Goal: Information Seeking & Learning: Find specific fact

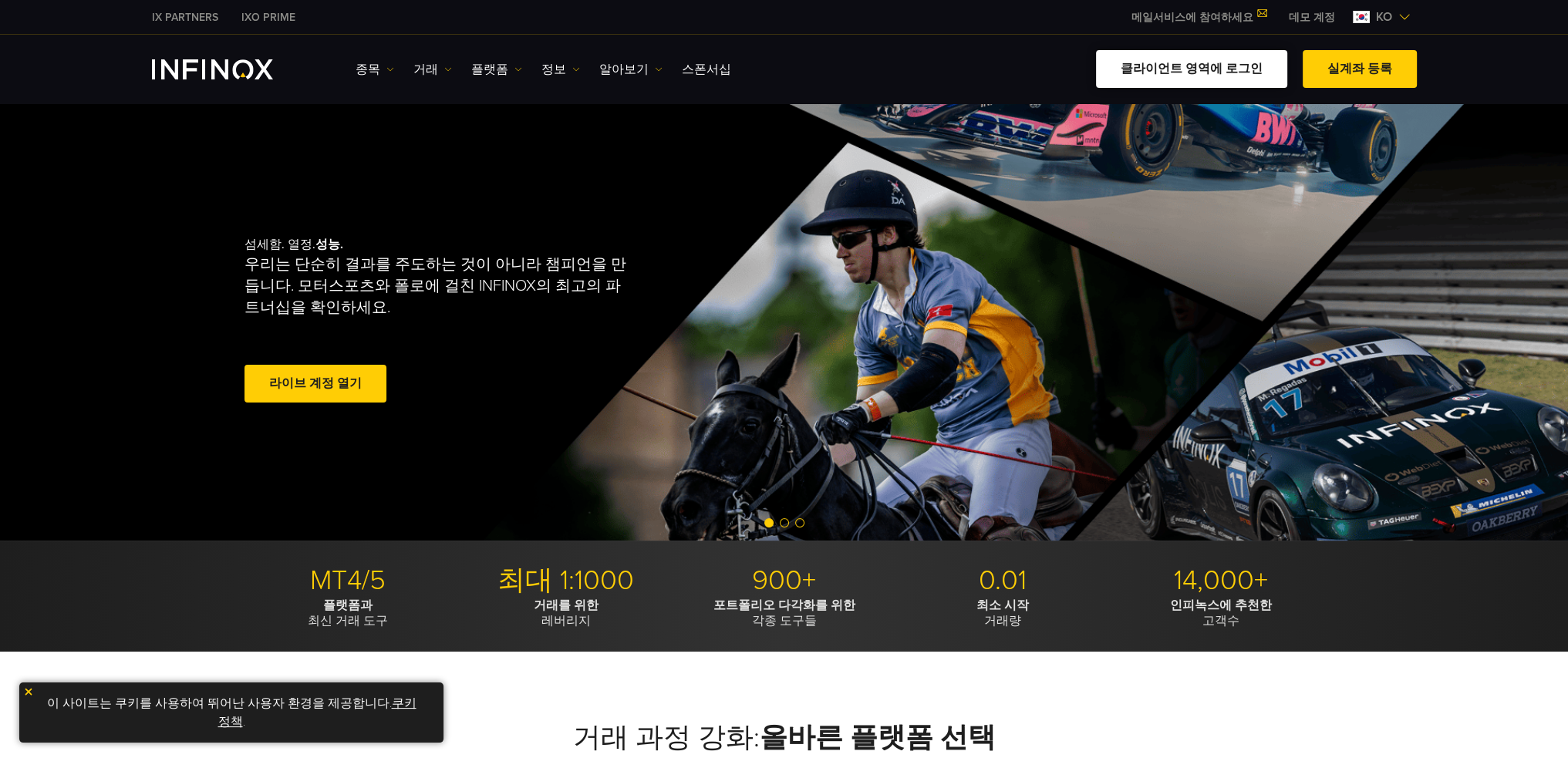
click at [1184, 67] on link "클라이언트 영역에 로그인" at bounding box center [1191, 68] width 191 height 38
click at [1171, 71] on link "클라이언트 영역에 로그인" at bounding box center [1191, 68] width 191 height 38
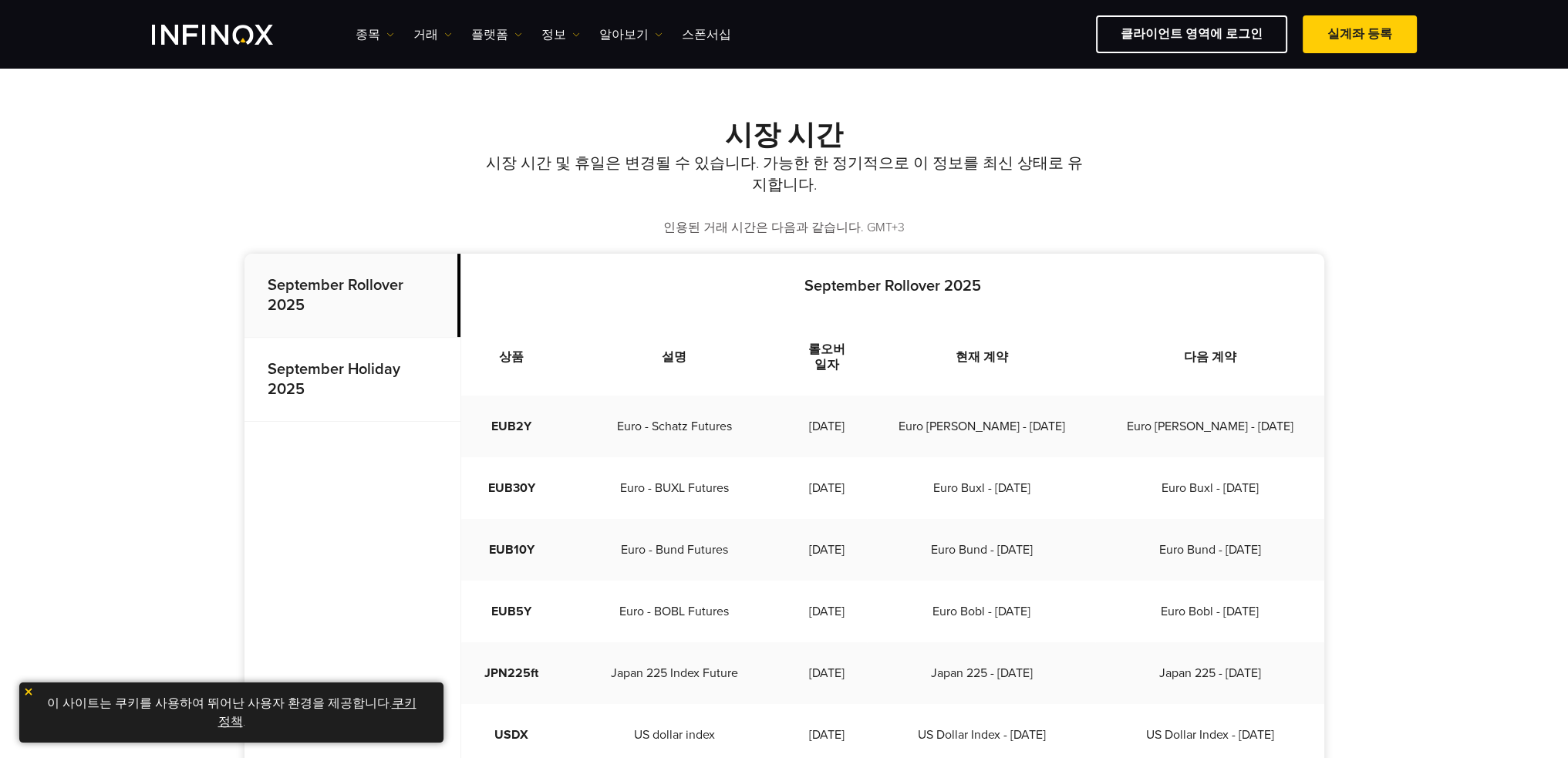
scroll to position [309, 0]
drag, startPoint x: 777, startPoint y: 409, endPoint x: 861, endPoint y: 405, distance: 84.1
click at [861, 405] on td "[DATE]" at bounding box center [827, 422] width 80 height 62
click at [889, 400] on td "Euro Schatz - Sep 2025" at bounding box center [981, 422] width 228 height 62
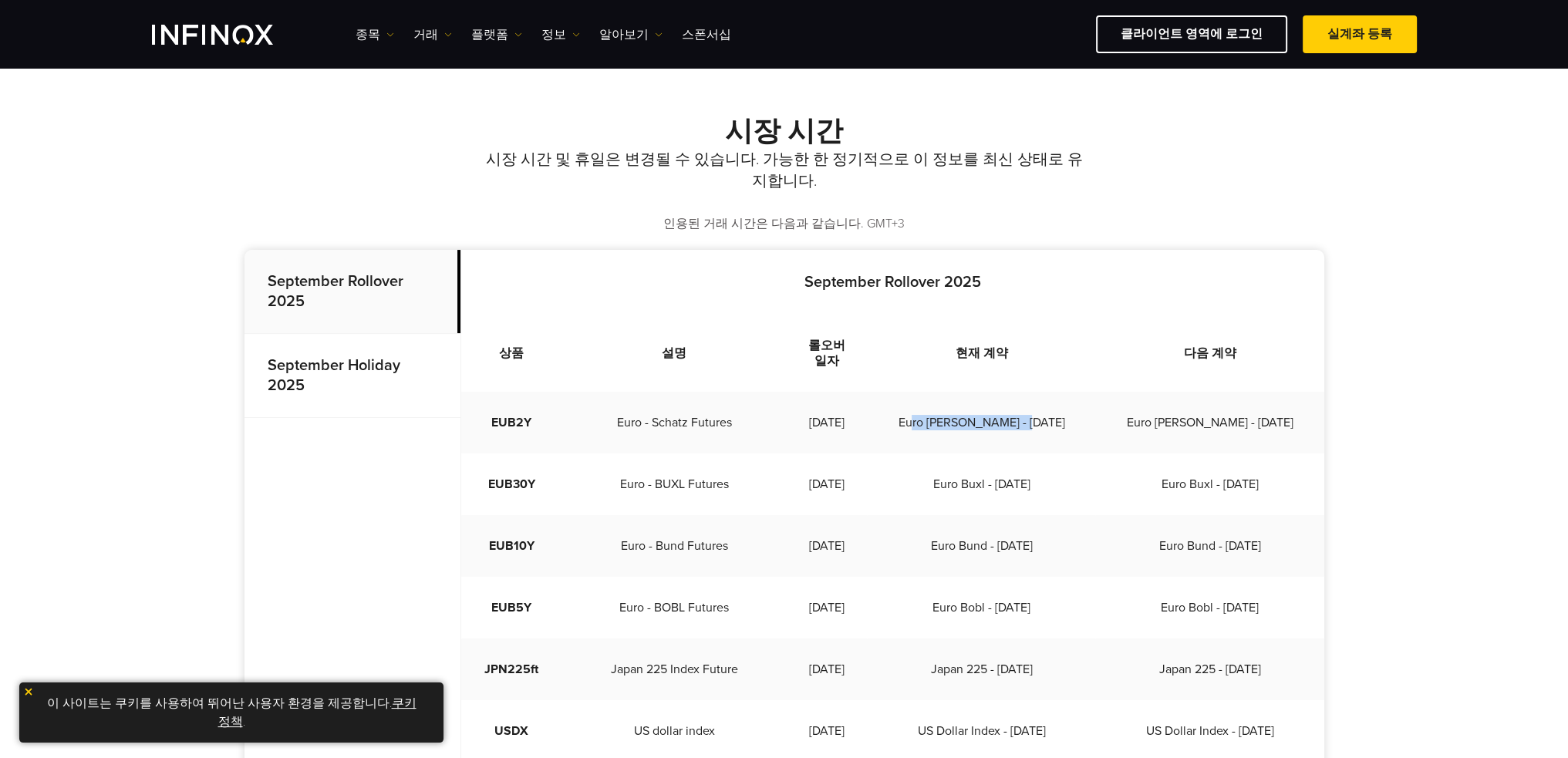
drag, startPoint x: 941, startPoint y: 398, endPoint x: 1080, endPoint y: 404, distance: 139.1
click at [1078, 406] on td "Euro Schatz - Sep 2025" at bounding box center [981, 422] width 228 height 62
click at [1081, 404] on td "Euro Schatz - Sep 2025" at bounding box center [981, 422] width 228 height 62
drag, startPoint x: 1157, startPoint y: 411, endPoint x: 1231, endPoint y: 406, distance: 74.2
click at [1230, 413] on td "Euro Schatz - Dec 2025" at bounding box center [1210, 422] width 228 height 62
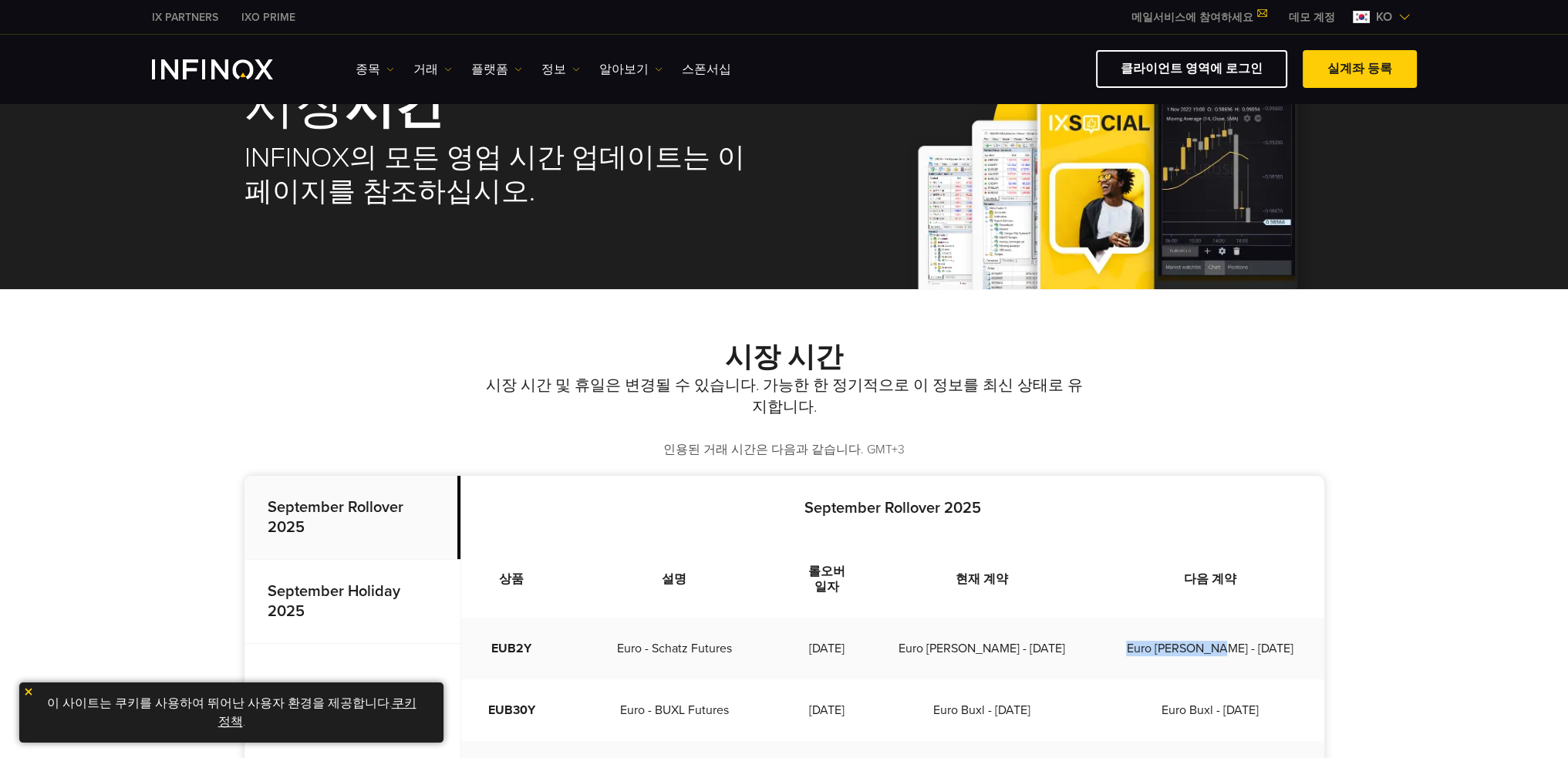
scroll to position [231, 0]
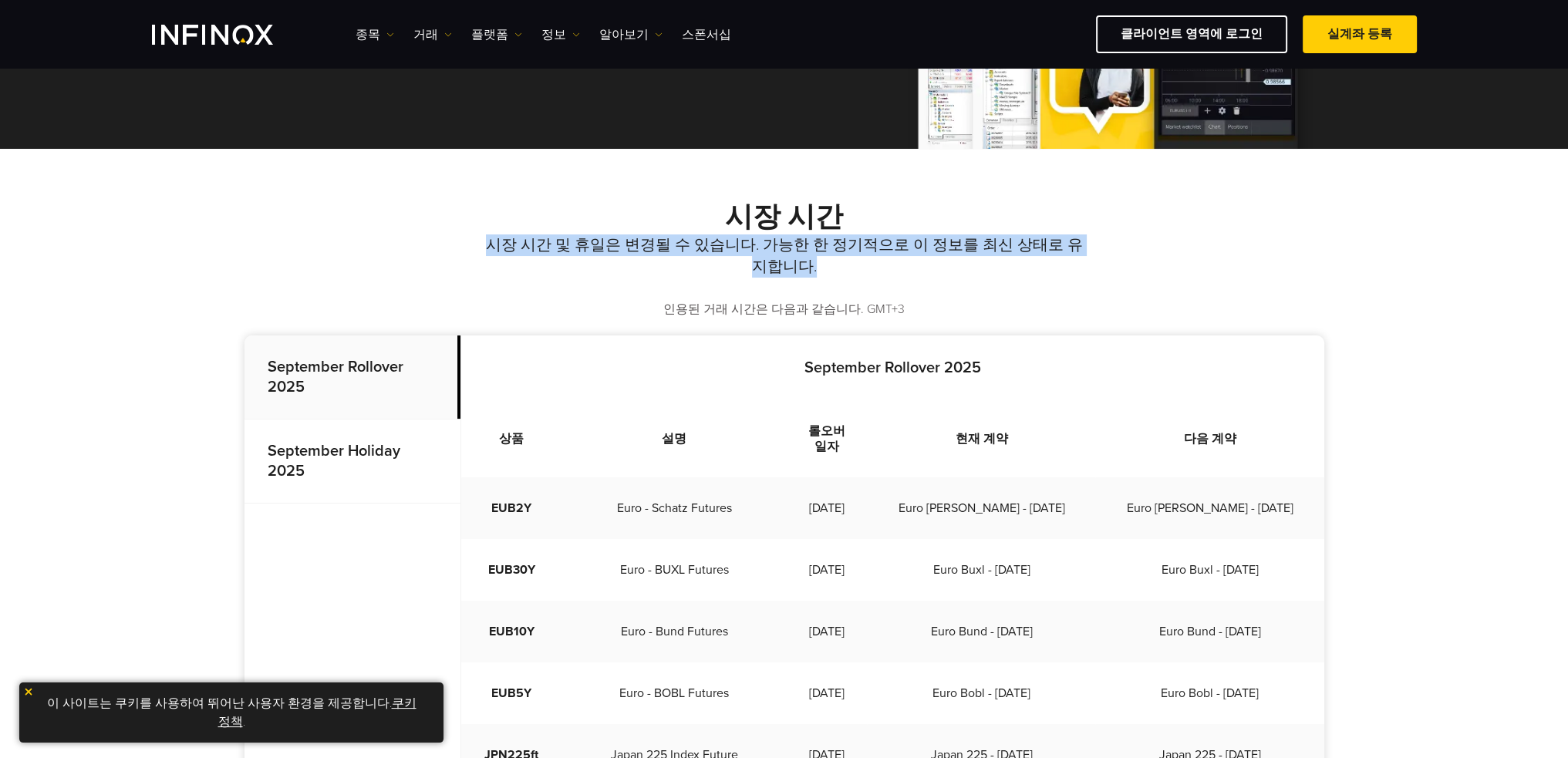
drag, startPoint x: 476, startPoint y: 248, endPoint x: 1094, endPoint y: 270, distance: 618.4
click at [1094, 270] on div "시장 시간 시장 시간 및 휴일은 변경될 수 있습니다. 가능한 한 정기적으로 이 정보를 최신 상태로 유지합니다. 인용된 거래 시간은 다음과 같습…" at bounding box center [784, 259] width 1080 height 118
click at [1094, 270] on div "시장 시간 시장 시간 및 휴일은 변경될 수 있습니다. 가능한 한 정기적으로 이 정보를 최신 상태로 유지합니다. 인용된 거래 시간은 다음과 같습…" at bounding box center [784, 259] width 1080 height 118
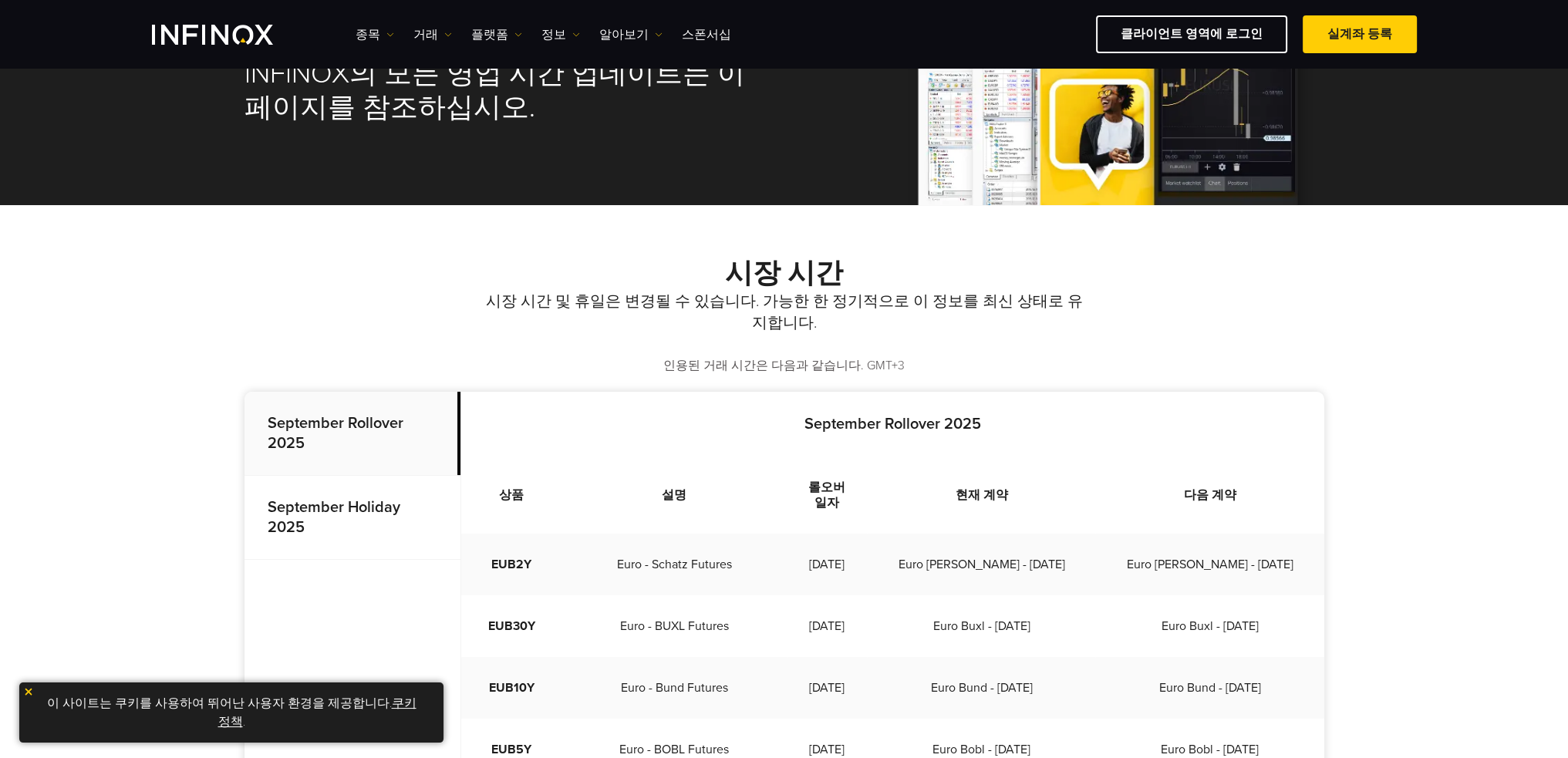
scroll to position [0, 0]
